Goal: Download file/media

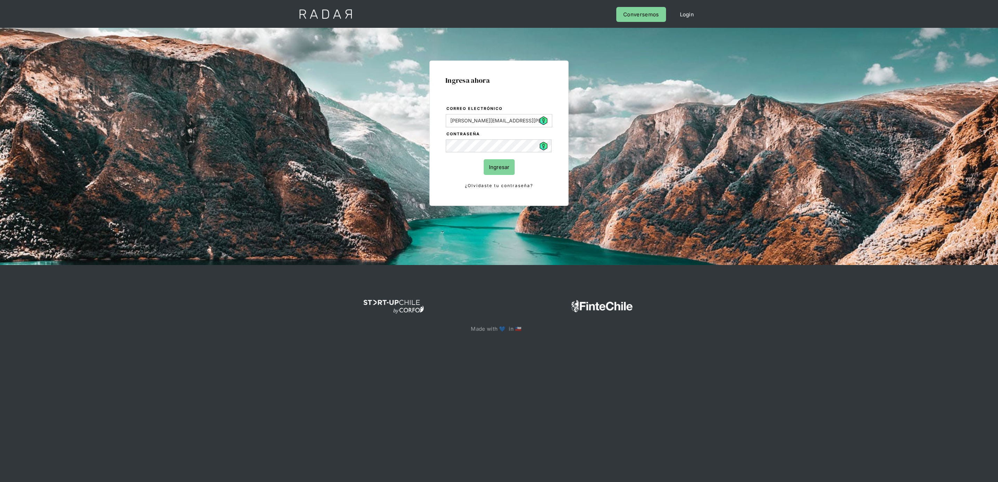
click at [510, 171] on input "Ingresar" at bounding box center [499, 167] width 31 height 16
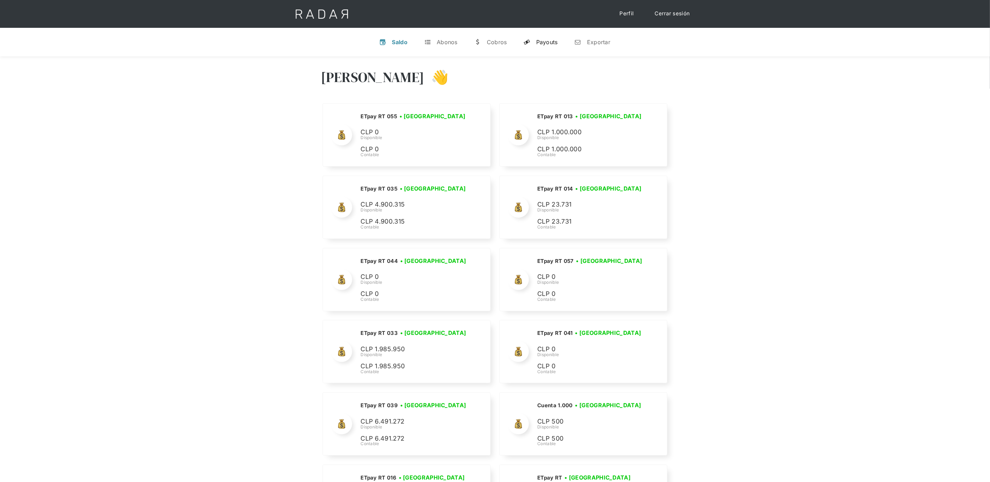
click at [547, 36] on link "y Payouts" at bounding box center [540, 42] width 45 height 18
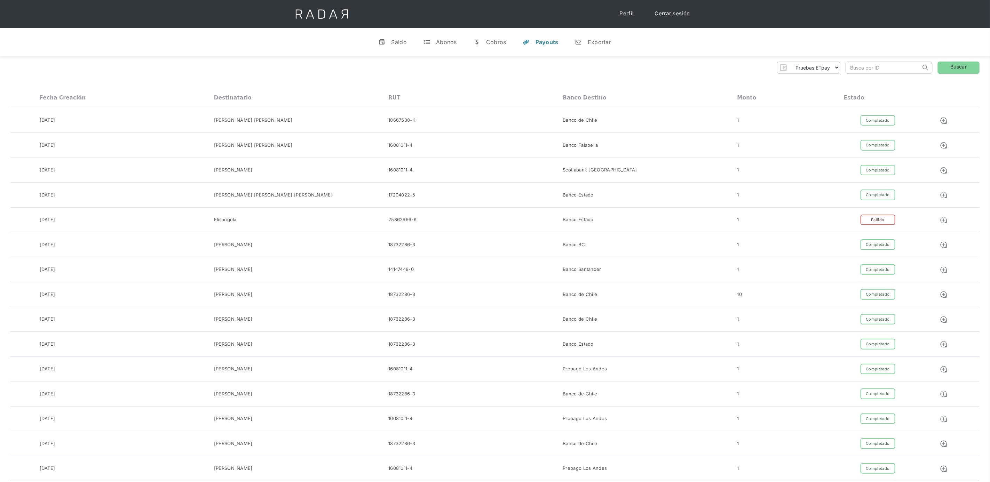
click at [898, 66] on input "search" at bounding box center [883, 67] width 75 height 11
paste input "322d5cb1-a06f-4158-b91c-d6fb1a037168"
type input "322d5cb1-a06f-4158-b91c-d6fb1a037168"
click at [952, 67] on link "Buscar" at bounding box center [959, 68] width 42 height 12
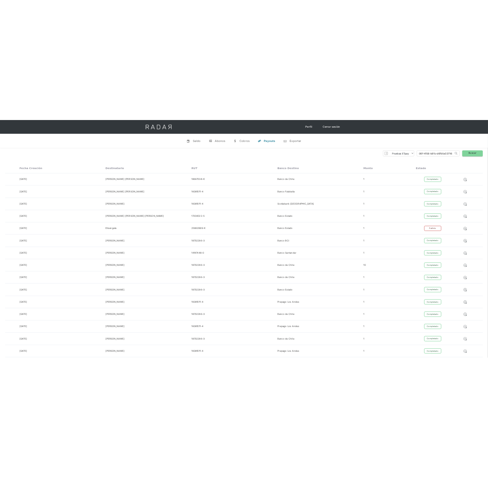
scroll to position [0, 0]
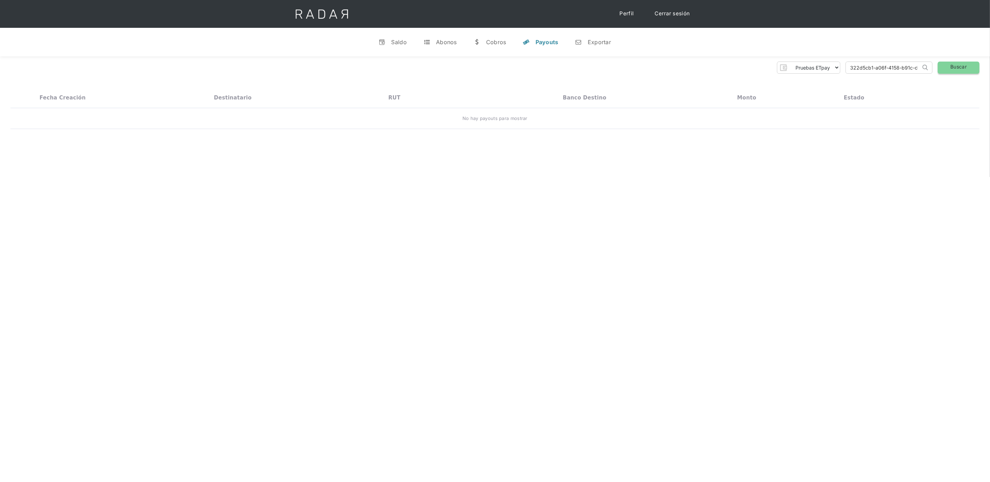
click at [954, 64] on link "Buscar" at bounding box center [959, 68] width 42 height 12
drag, startPoint x: 726, startPoint y: 209, endPoint x: 392, endPoint y: 124, distance: 344.7
click at [392, 124] on div "Hola Daniela 👋 Cargando tus cuentas... Nombre de la empresa • Conectada • Desco…" at bounding box center [495, 297] width 990 height 482
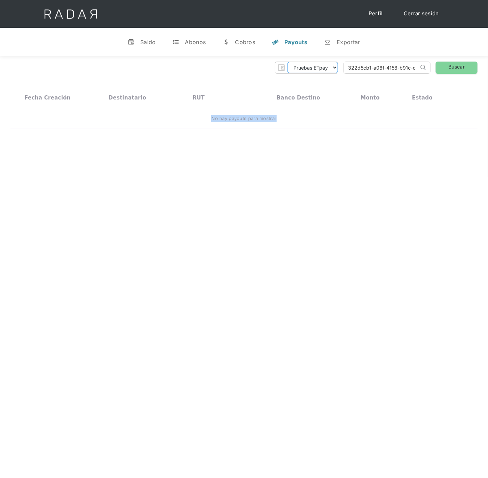
click at [335, 68] on select "Pruebas ETpay Cuenta 1.000 Cuenta 1.001 Cuenta 1.002 Cuenta 1.003 Cuenta 1.004 …" at bounding box center [312, 67] width 50 height 11
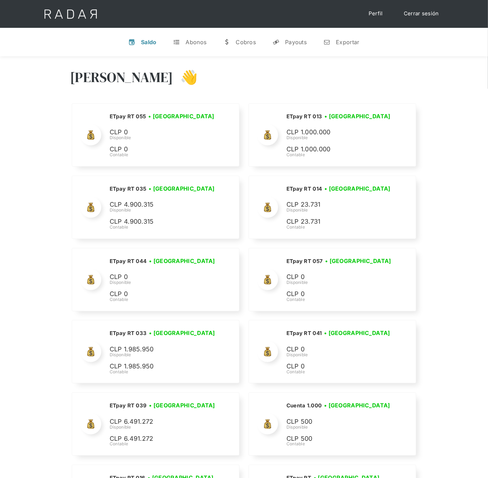
drag, startPoint x: 299, startPoint y: 42, endPoint x: 366, endPoint y: 71, distance: 72.9
click at [299, 42] on div "Payouts" at bounding box center [296, 42] width 22 height 7
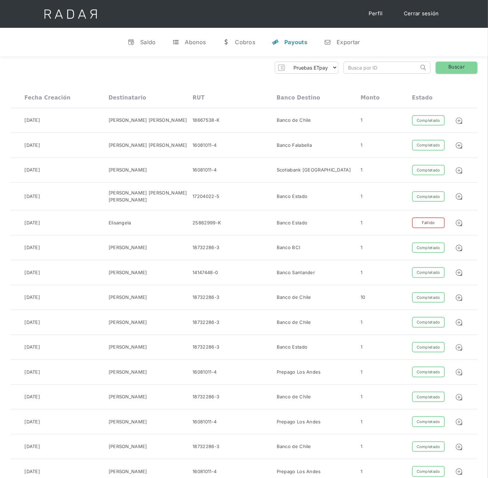
click at [386, 72] on input "search" at bounding box center [381, 67] width 75 height 11
click at [386, 67] on input "search" at bounding box center [381, 67] width 75 height 11
click at [333, 63] on select "Pruebas ETpay Cuenta 1.000 Cuenta 1.001 Cuenta 1.002 Cuenta 1.003 Cuenta 1.004 …" at bounding box center [312, 67] width 50 height 11
select select "etpay-cuenta-1001"
click at [287, 62] on select "Pruebas ETpay Cuenta 1.000 Cuenta 1.001 Cuenta 1.002 Cuenta 1.003 Cuenta 1.004 …" at bounding box center [312, 67] width 50 height 11
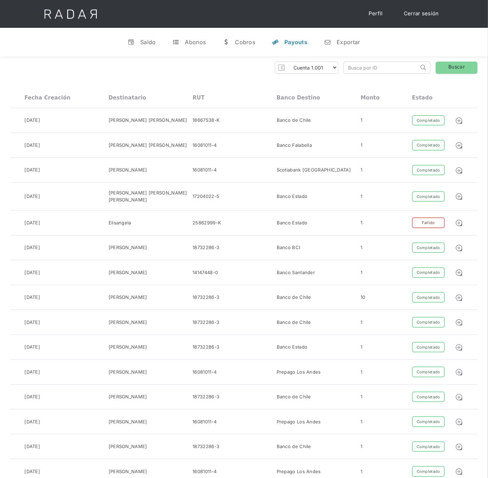
click at [371, 70] on input "search" at bounding box center [381, 67] width 75 height 11
paste input "322d5cb1-a06f-4158-b91c-d6fb1a037168"
type input "322d5cb1-a06f-4158-b91c-d6fb1a037168"
click at [453, 67] on link "Buscar" at bounding box center [457, 68] width 42 height 12
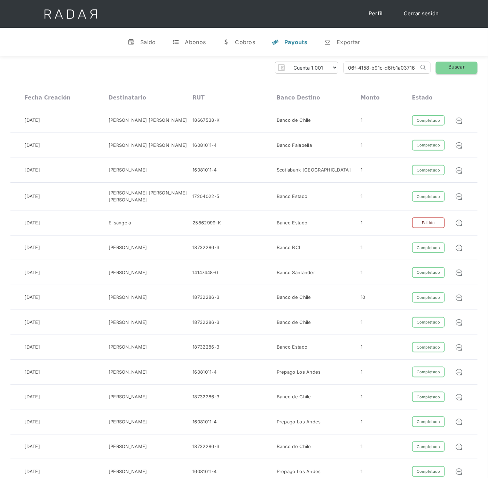
scroll to position [0, 0]
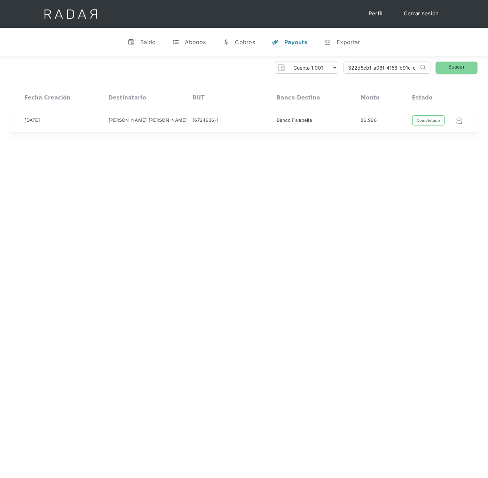
click at [460, 123] on img at bounding box center [459, 121] width 8 height 8
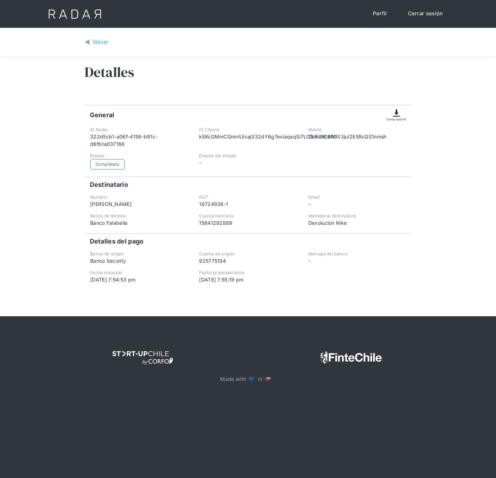
click at [397, 113] on img at bounding box center [396, 113] width 8 height 8
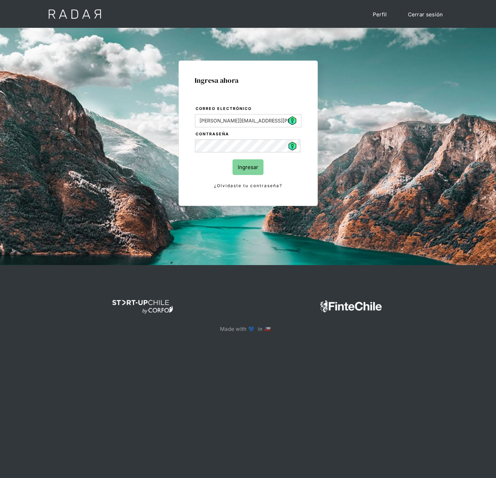
click at [246, 166] on input "Ingresar" at bounding box center [247, 167] width 31 height 16
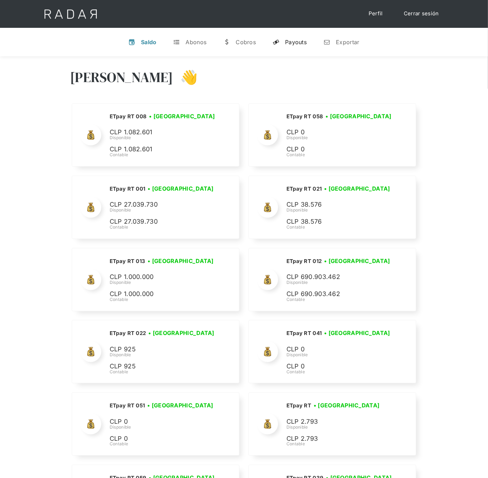
click at [299, 42] on div "Payouts" at bounding box center [296, 42] width 22 height 7
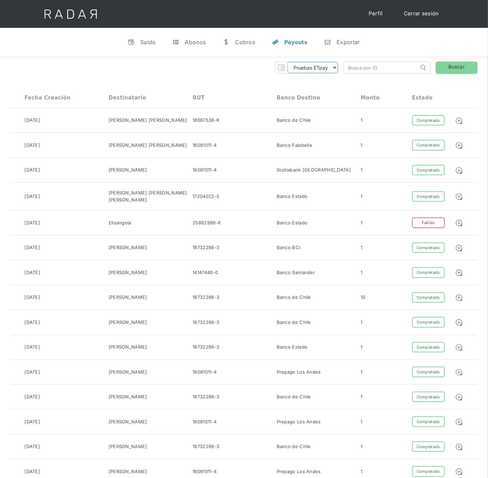
click at [330, 68] on select "Pruebas ETpay Cuenta 1.000 Cuenta 1.001 Cuenta 1.002 Cuenta 1.003 Cuenta 1.004 …" at bounding box center [312, 67] width 50 height 11
select select "etpay-cuenta-1001"
click at [287, 62] on select "Pruebas ETpay Cuenta 1.000 Cuenta 1.001 Cuenta 1.002 Cuenta 1.003 Cuenta 1.004 …" at bounding box center [312, 67] width 50 height 11
click at [390, 66] on input "search" at bounding box center [381, 67] width 75 height 11
paste input "66c19d18-d194-47fc-8d54-6d9df105140f"
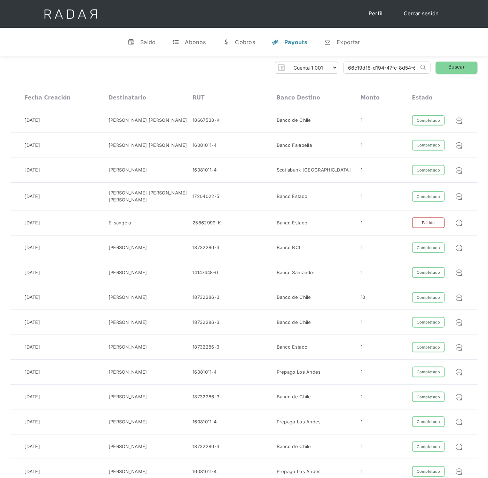
scroll to position [0, 29]
click at [458, 72] on link "Buscar" at bounding box center [457, 68] width 42 height 12
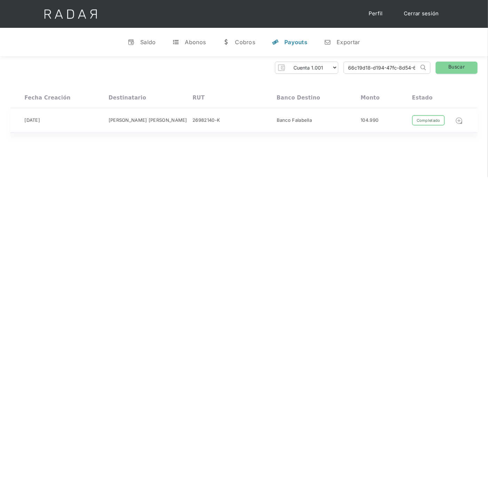
click at [457, 122] on img at bounding box center [459, 121] width 8 height 8
click at [332, 67] on select "Pruebas ETpay Cuenta 1.000 Cuenta 1.001 Cuenta 1.002 Cuenta 1.003 Cuenta 1.004 …" at bounding box center [312, 67] width 50 height 11
click at [409, 67] on input "66c19d18-d194-47fc-8d54-6d9df105140f" at bounding box center [381, 67] width 75 height 11
drag, startPoint x: 409, startPoint y: 67, endPoint x: 269, endPoint y: 66, distance: 140.6
click at [269, 66] on div "Pruebas ETpay Cuenta 1.000 Cuenta 1.001 Cuenta 1.002 Cuenta 1.003 Cuenta 1.004 …" at bounding box center [243, 68] width 467 height 12
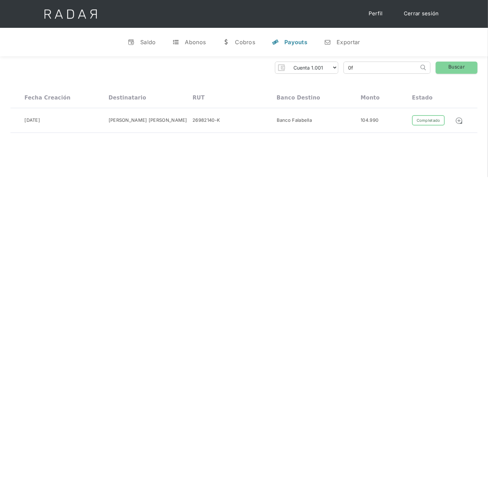
type input "f"
click at [462, 64] on link "Buscar" at bounding box center [457, 68] width 42 height 12
click at [450, 67] on link "Buscar" at bounding box center [457, 68] width 42 height 12
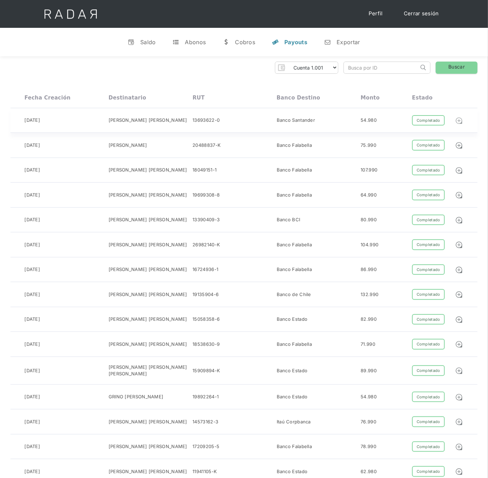
click at [458, 118] on img at bounding box center [459, 121] width 8 height 8
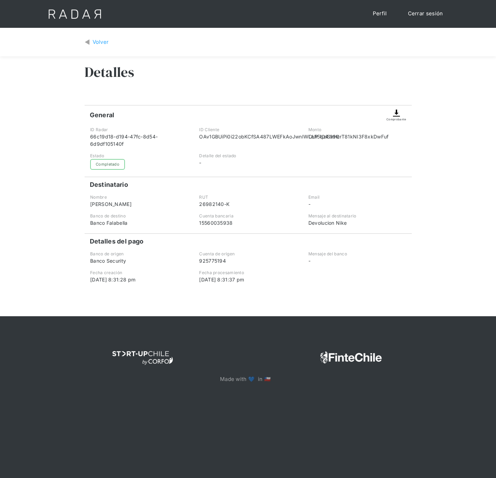
click at [399, 114] on img at bounding box center [396, 113] width 8 height 8
click at [95, 42] on div "Volver" at bounding box center [101, 42] width 16 height 8
click at [396, 116] on img at bounding box center [396, 113] width 8 height 8
